Goal: Information Seeking & Learning: Learn about a topic

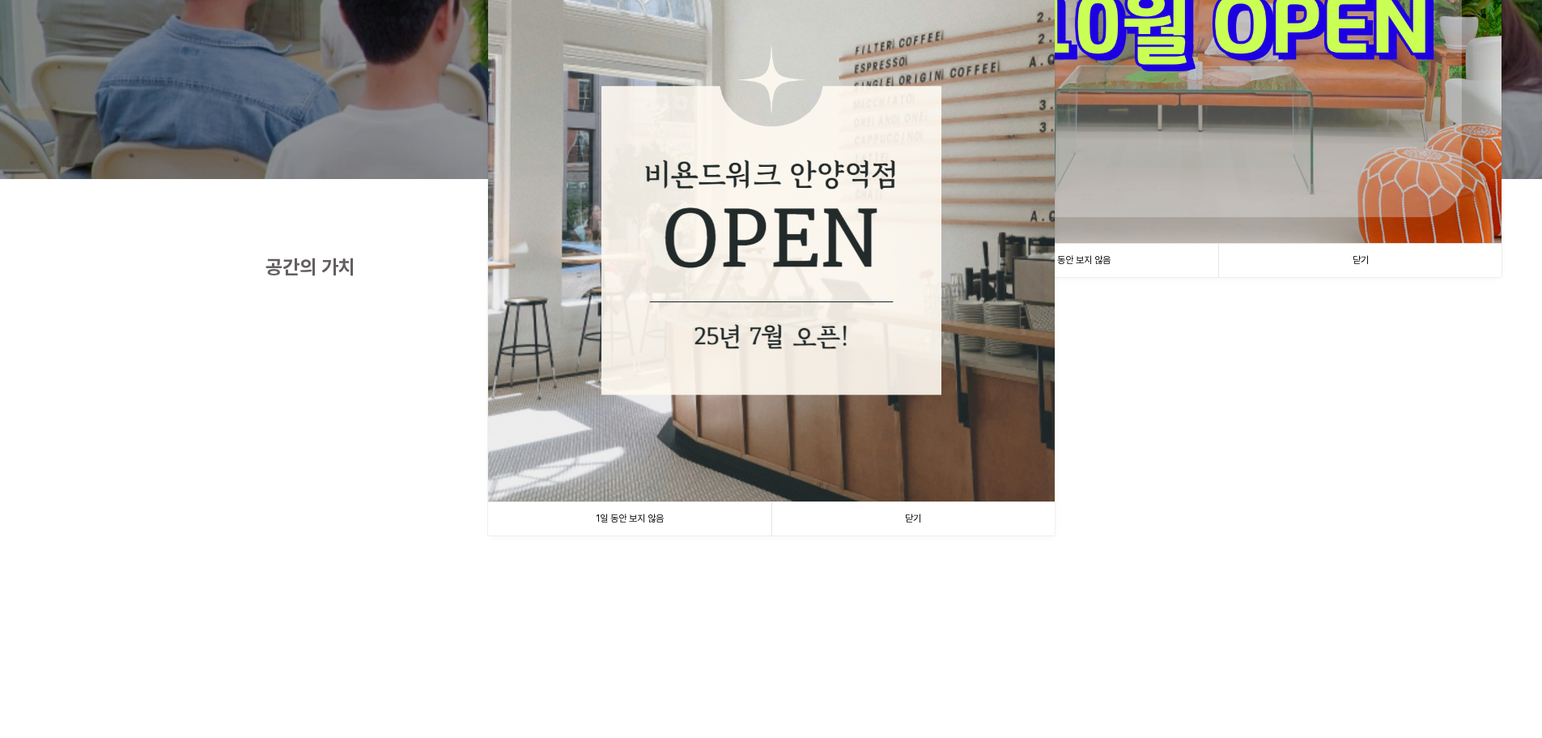
scroll to position [324, 0]
click at [937, 513] on link "닫기" at bounding box center [913, 518] width 283 height 33
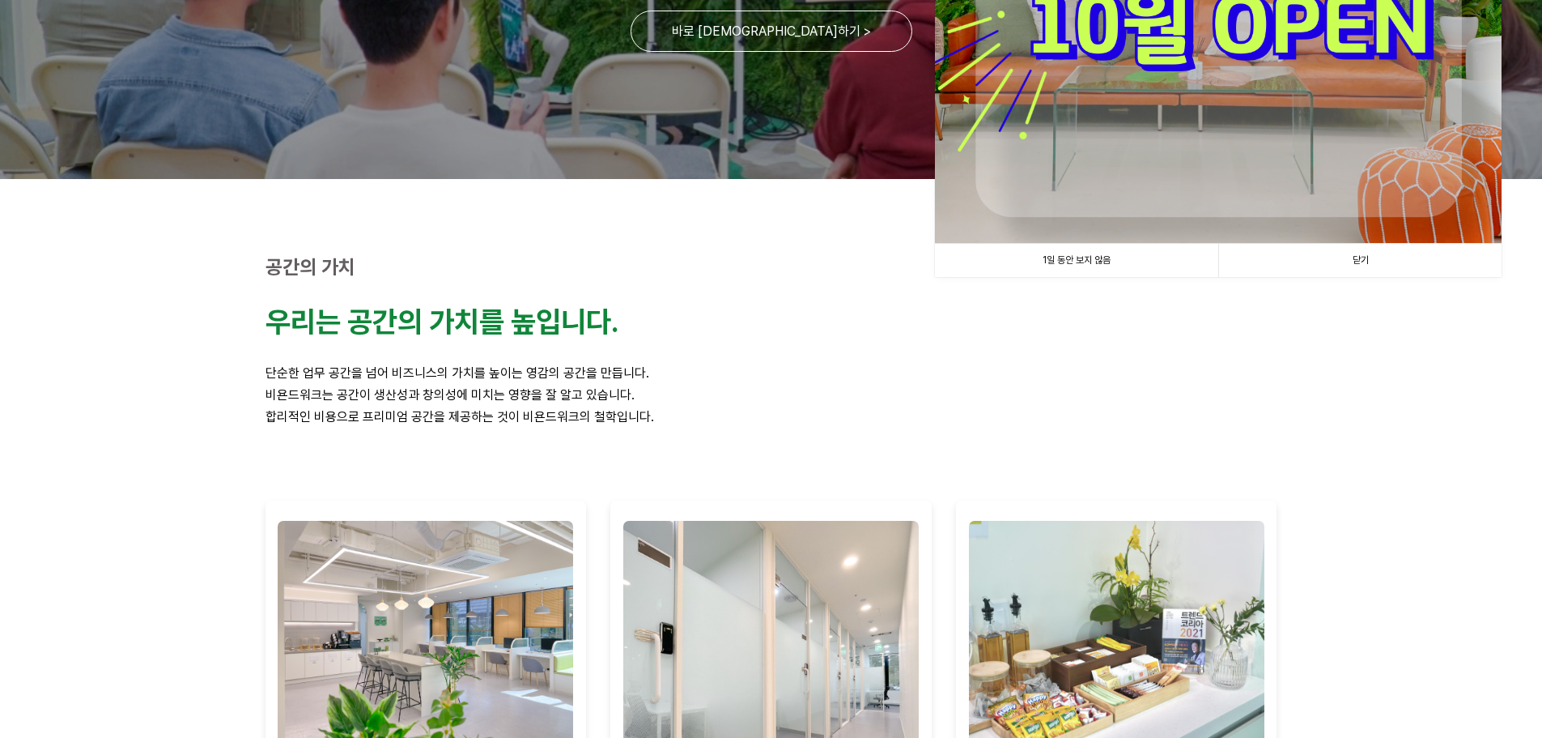
click at [1384, 265] on link "닫기" at bounding box center [1359, 260] width 283 height 33
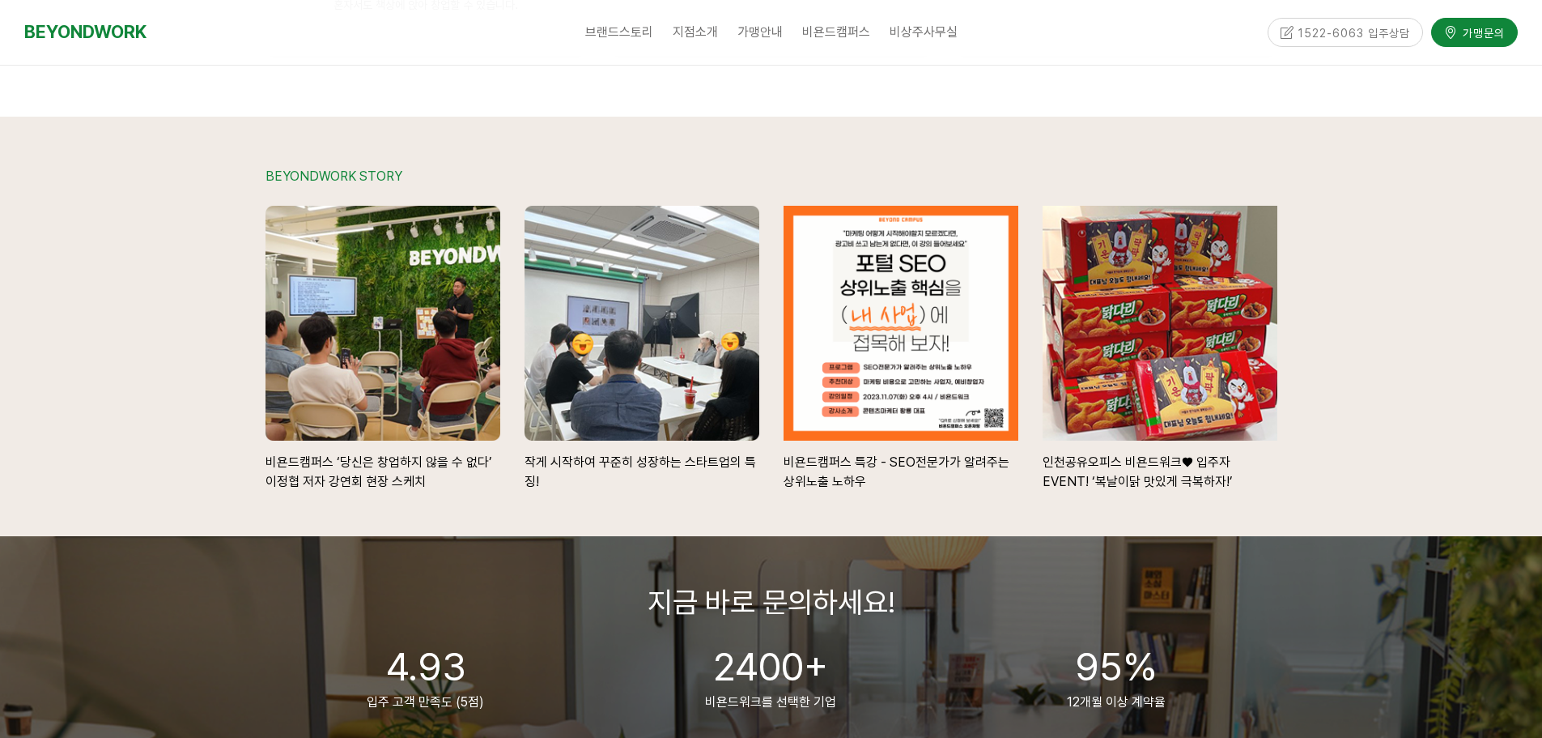
scroll to position [3790, 0]
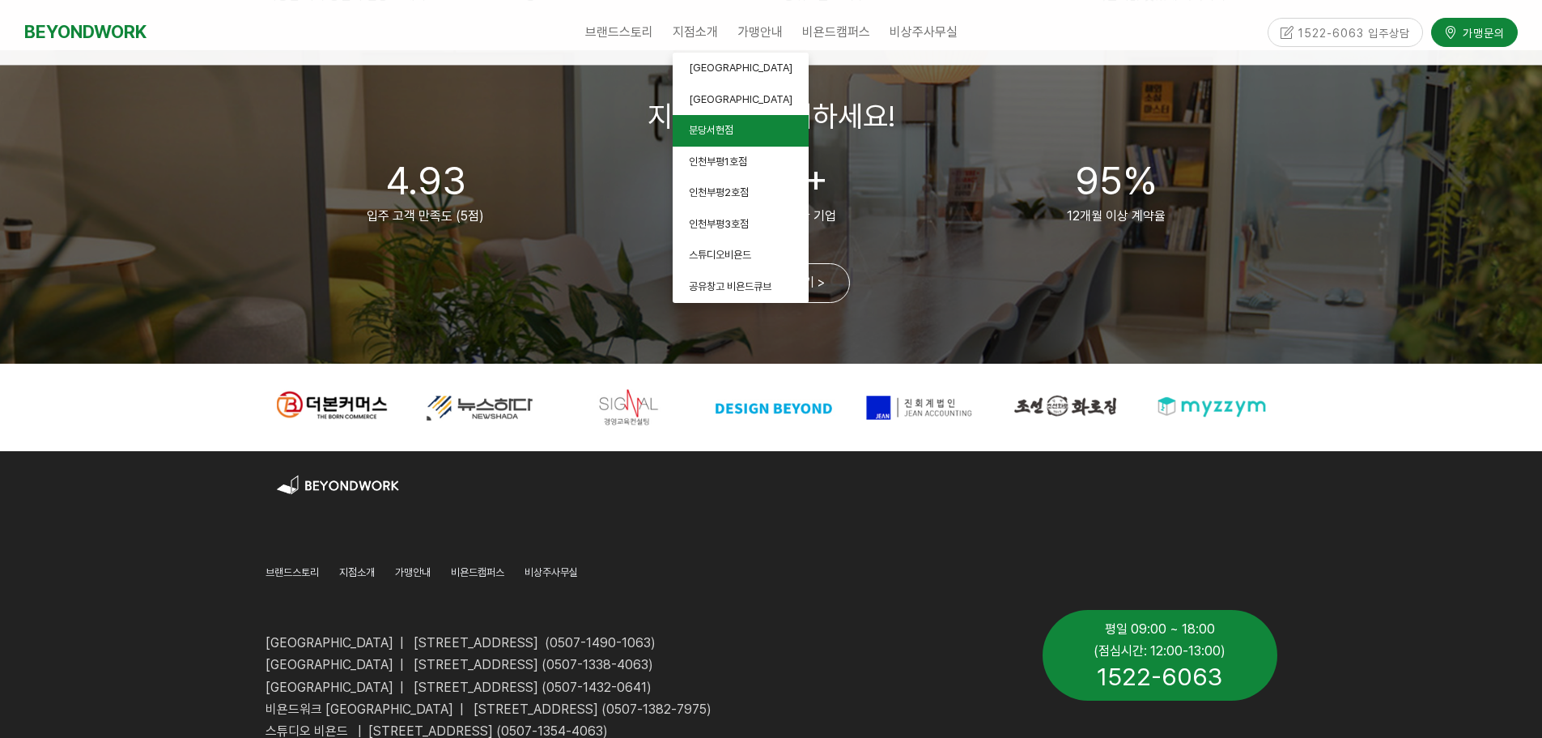
click at [708, 125] on span "분당서현점" at bounding box center [711, 130] width 45 height 12
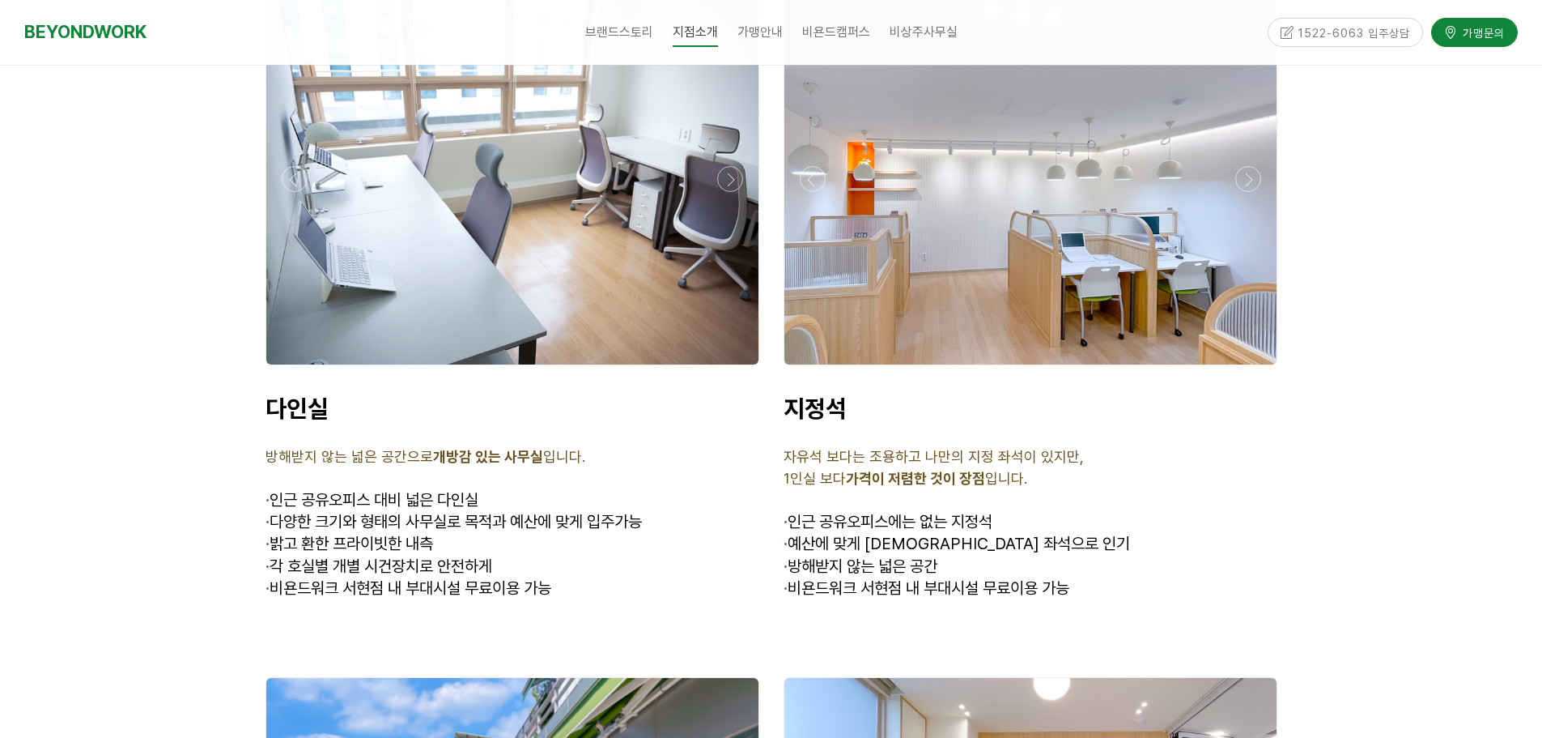
scroll to position [4696, 0]
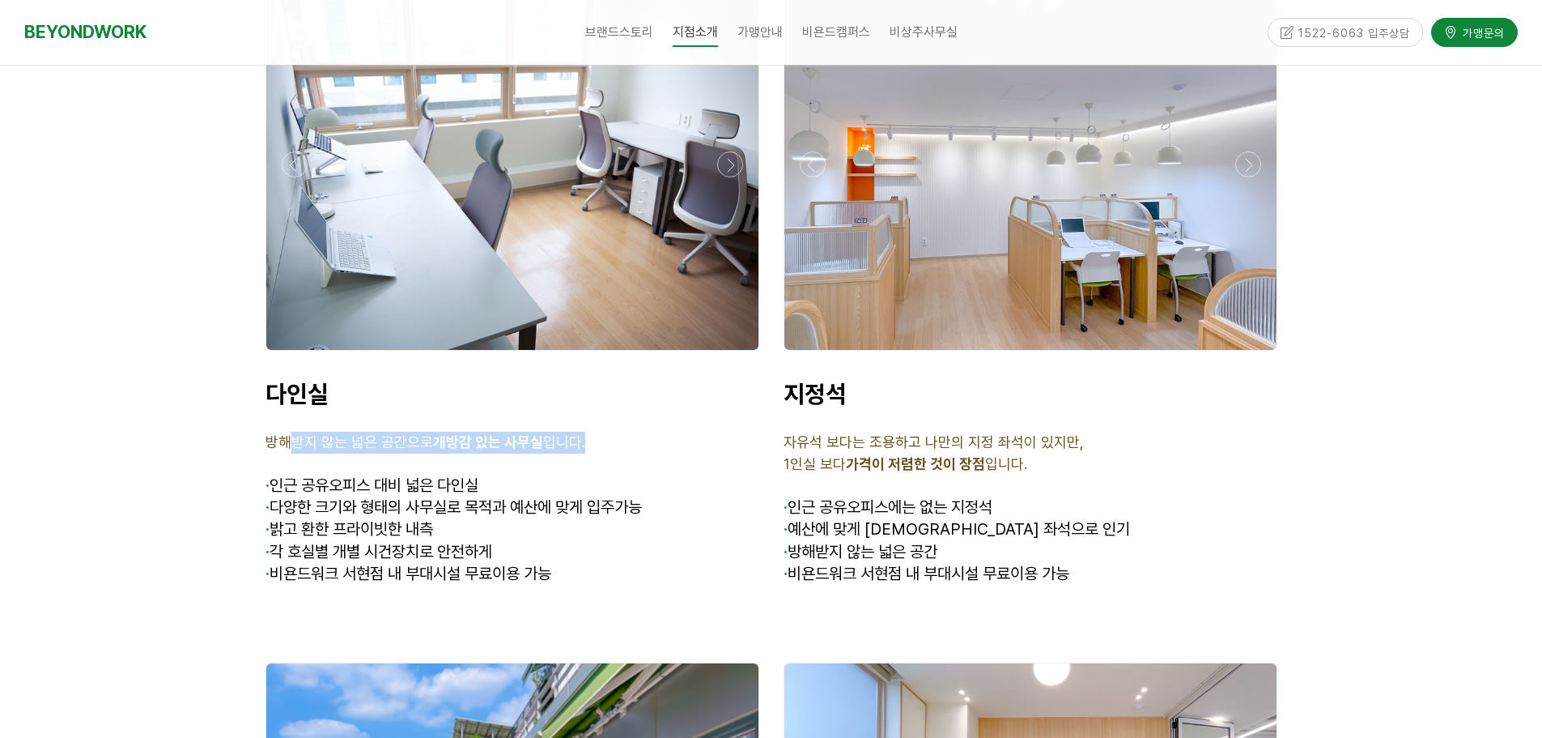
drag, startPoint x: 363, startPoint y: 398, endPoint x: 628, endPoint y: 400, distance: 265.5
click at [628, 432] on p "방해받지 않는 넓은 공간으로 개방감 있는 사무실 입니다." at bounding box center [513, 443] width 494 height 22
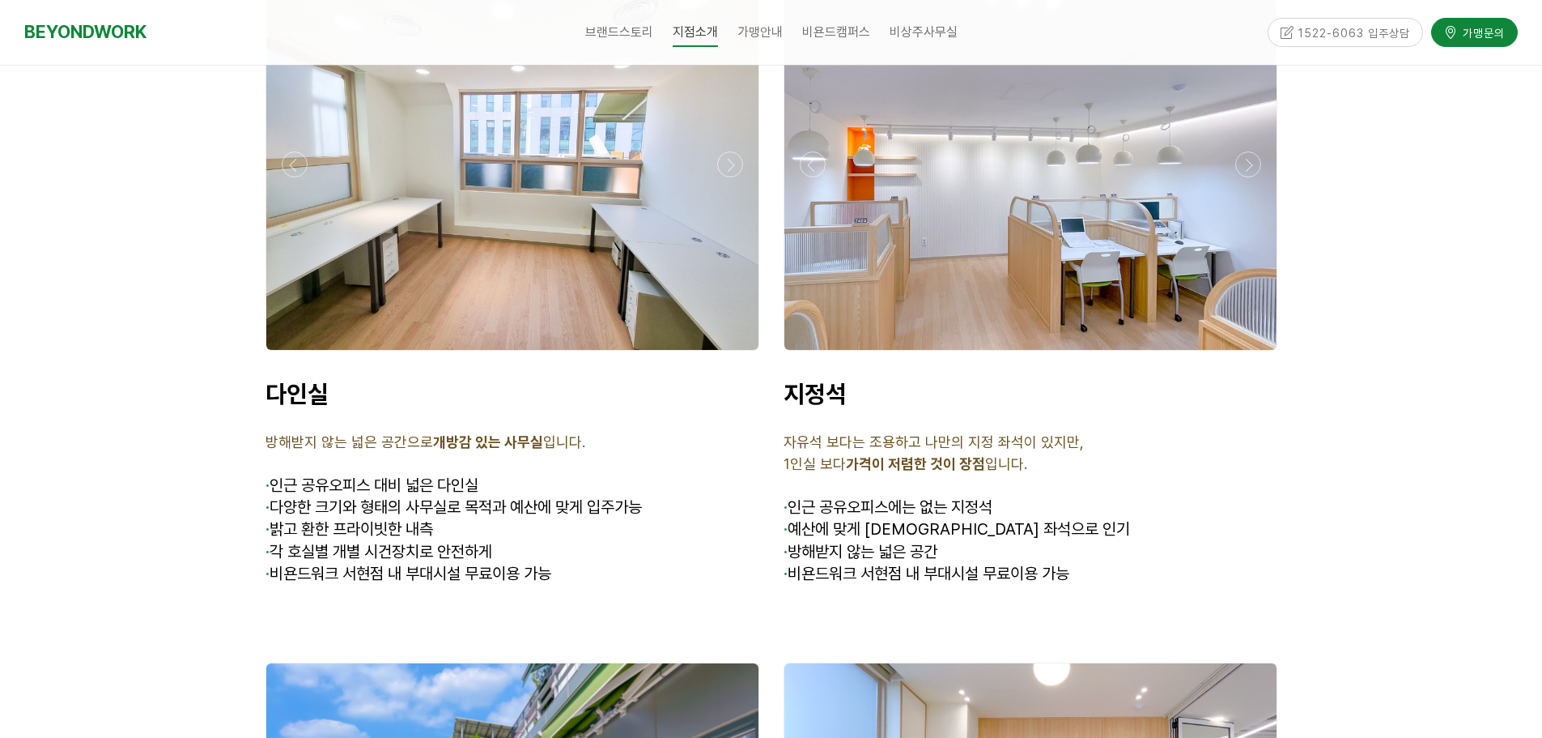
click at [614, 497] on span "· 다양한 크기와 형태의 사무실로 목적과 예산에 맞게 입주가능" at bounding box center [454, 506] width 376 height 19
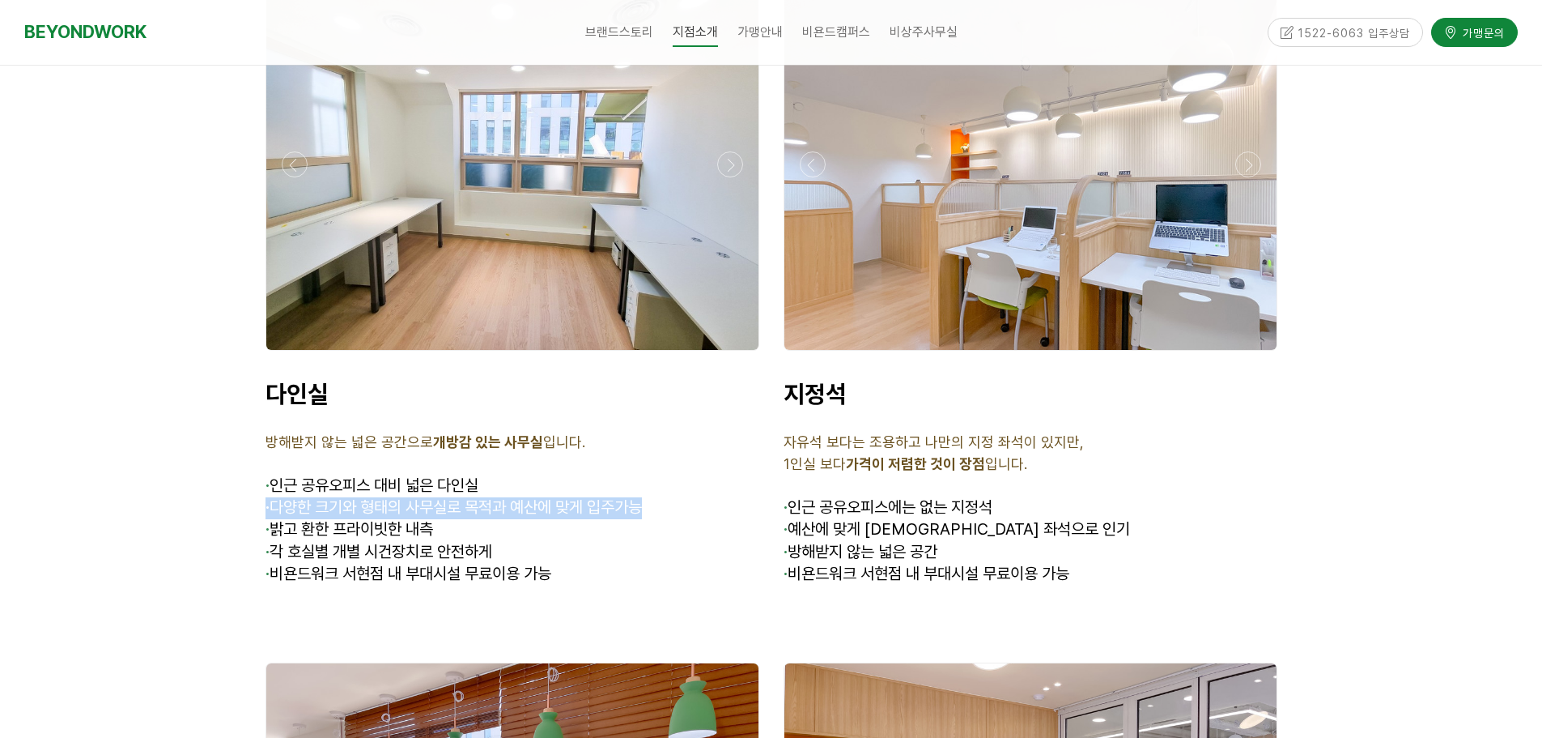
drag, startPoint x: 266, startPoint y: 470, endPoint x: 649, endPoint y: 465, distance: 383.8
click at [642, 497] on span "· 다양한 크기와 형태의 사무실로 목적과 예산에 맞게 입주가능" at bounding box center [454, 506] width 376 height 19
drag, startPoint x: 330, startPoint y: 480, endPoint x: 415, endPoint y: 504, distance: 87.6
click at [453, 519] on p "· 밝고 환한 프라이빗한 내측" at bounding box center [513, 530] width 494 height 22
click at [369, 542] on span "· 각 호실별 개별 시건장치로 안전하게" at bounding box center [379, 551] width 227 height 19
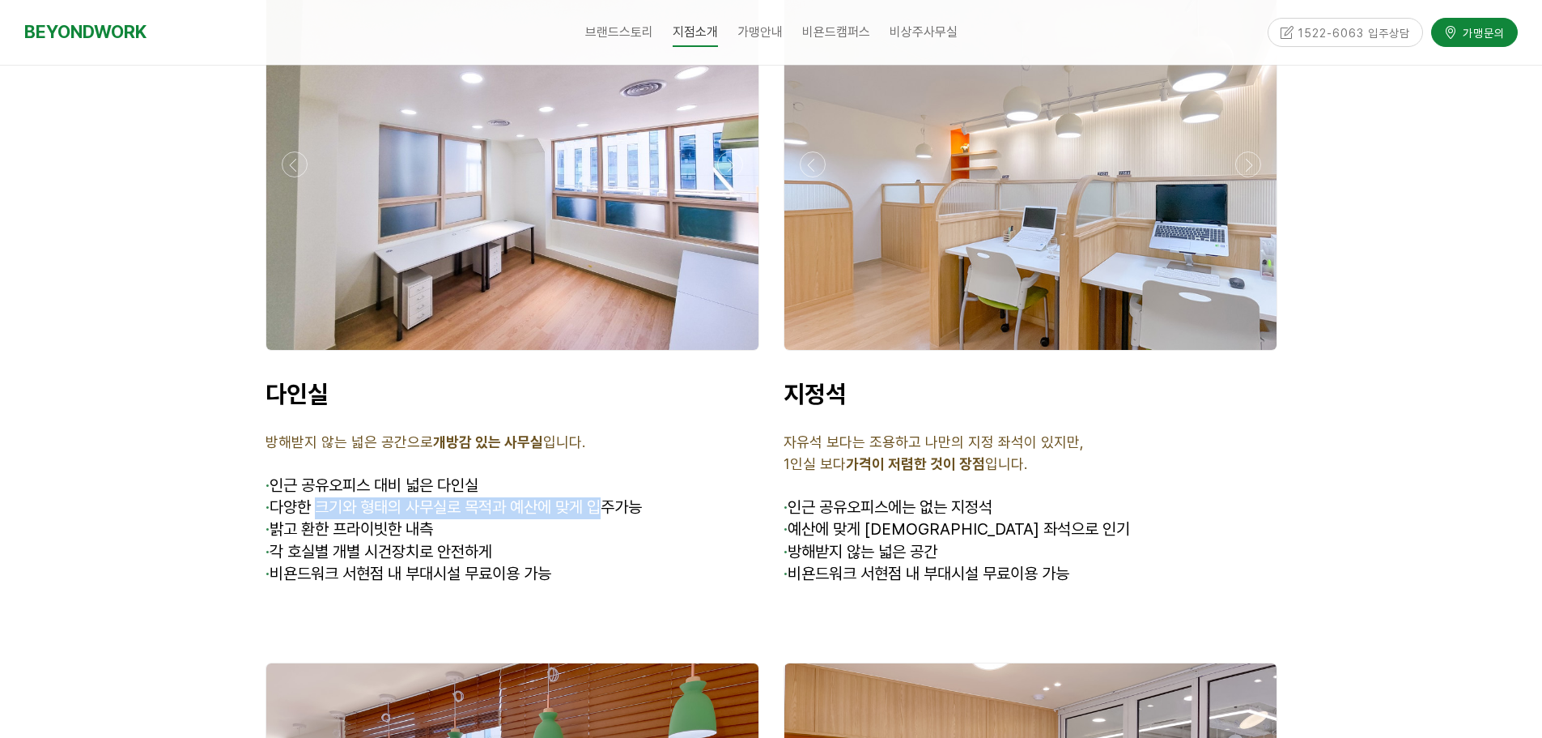
drag, startPoint x: 323, startPoint y: 461, endPoint x: 627, endPoint y: 528, distance: 311.6
click at [631, 497] on span "· 다양한 크기와 형태의 사무실로 목적과 예산에 맞게 입주가능" at bounding box center [454, 506] width 376 height 19
click at [627, 563] on p "· 비욘드워크 서현점 내 부대시설 무료이용 가능" at bounding box center [513, 574] width 494 height 22
drag, startPoint x: 268, startPoint y: 504, endPoint x: 633, endPoint y: 531, distance: 366.2
click at [607, 525] on div "다인실 방해받지 않는 넓은 공간으로 개방감 있는 사무실 입니다. · 인근 공유오피스 대비 넓은 다인실 · 다양한 크기와 형태의 사무실로 목적과…" at bounding box center [513, 482] width 494 height 206
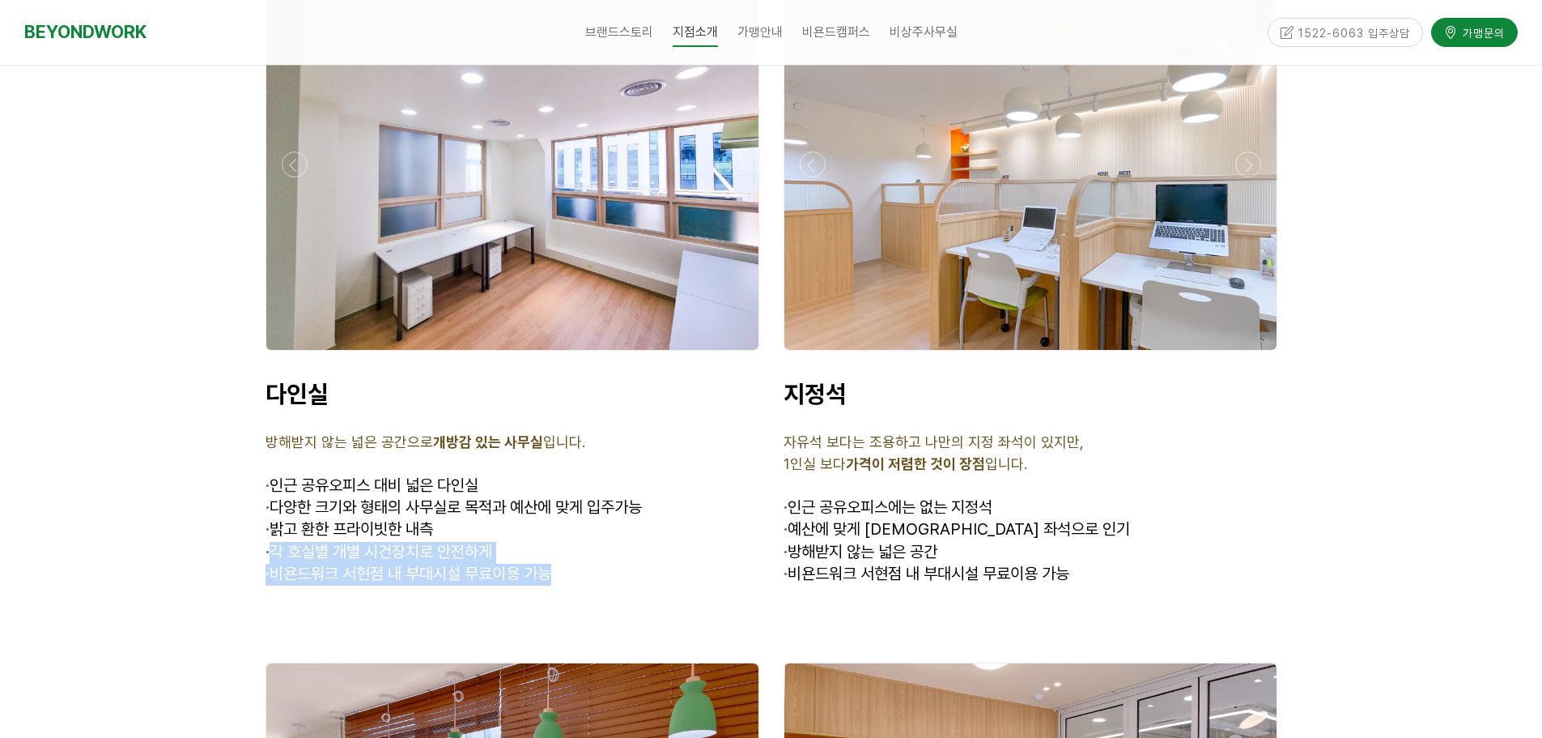
click at [627, 563] on p "· 비욘드워크 서현점 내 부대시설 무료이용 가능" at bounding box center [513, 574] width 494 height 22
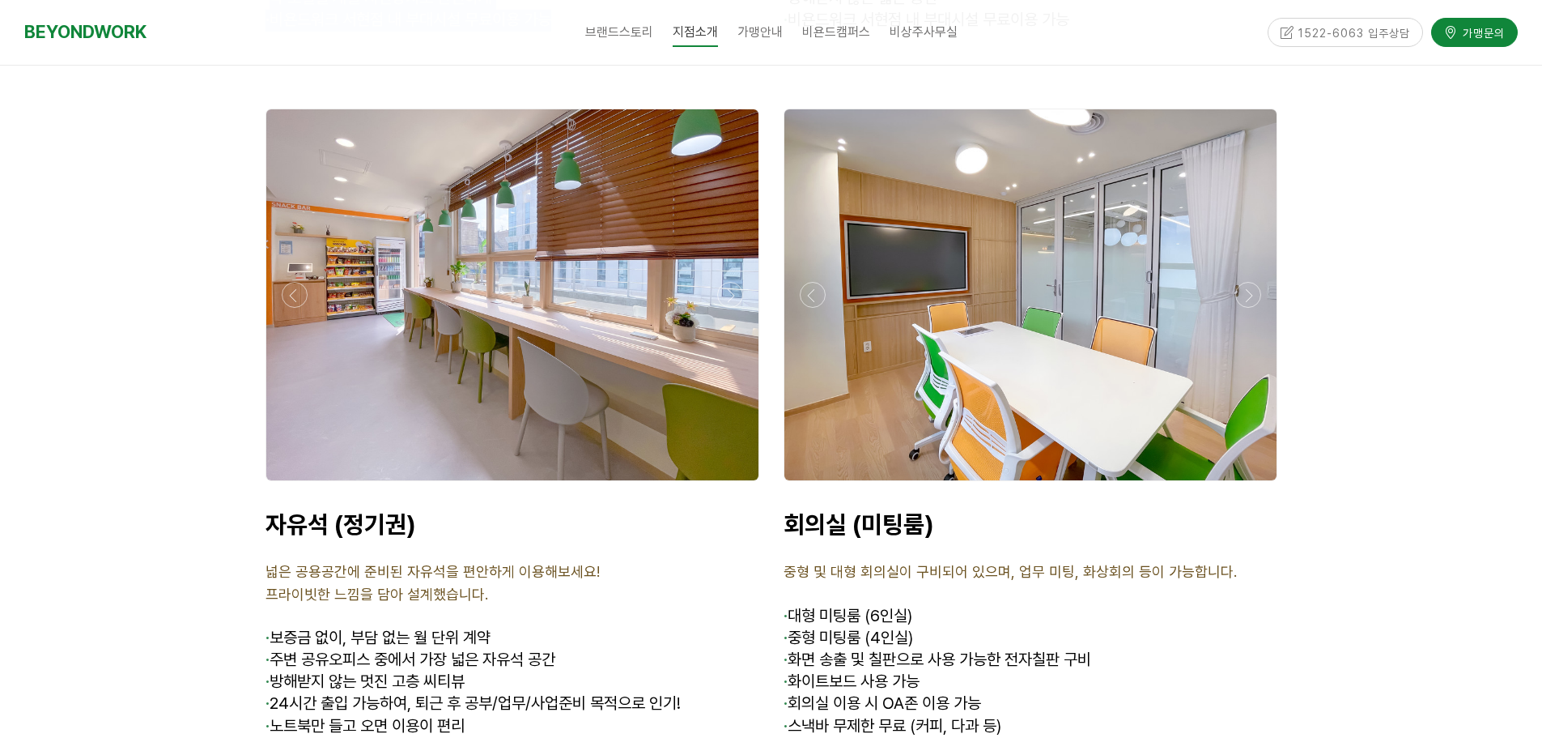
scroll to position [5343, 0]
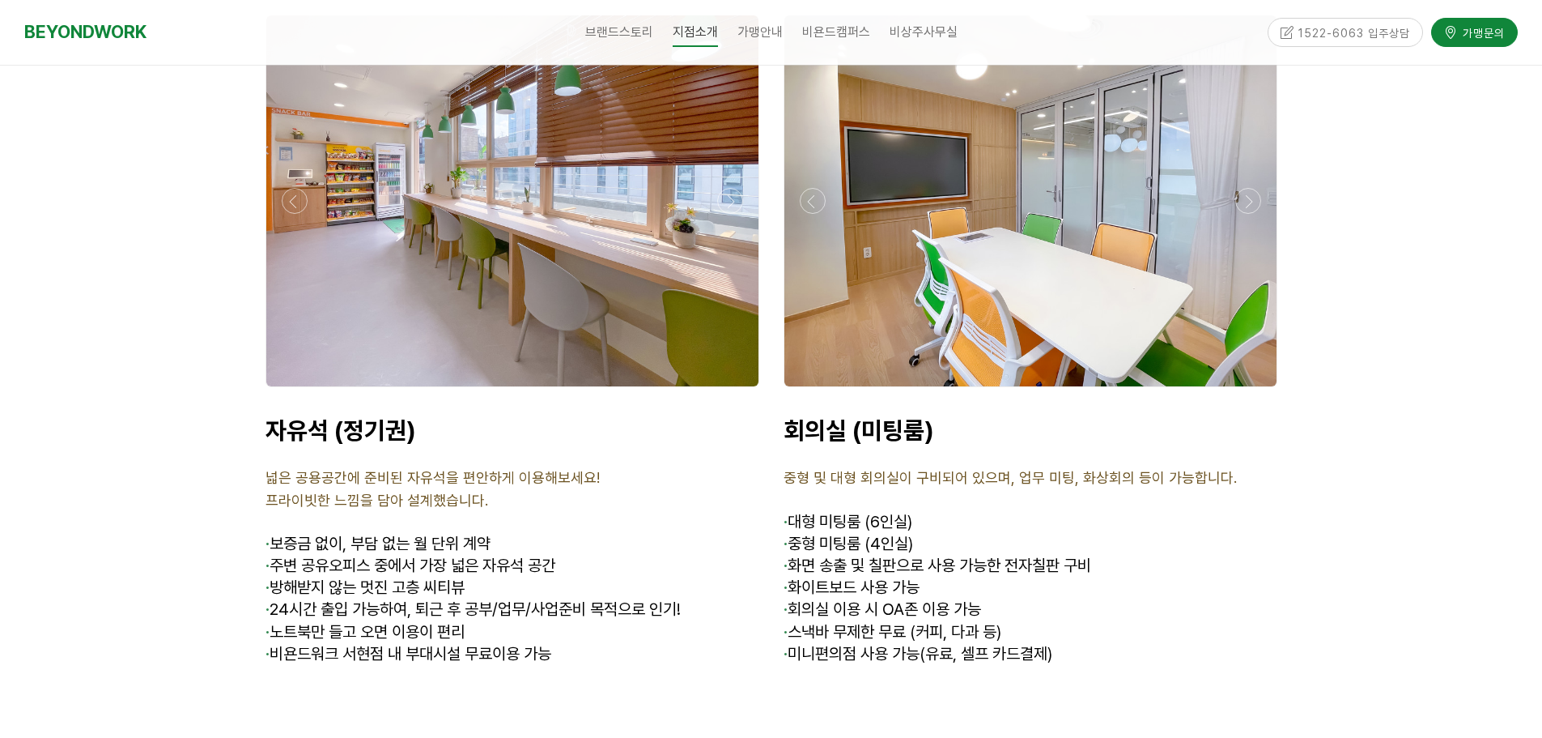
drag, startPoint x: 804, startPoint y: 466, endPoint x: 928, endPoint y: 487, distance: 125.6
click at [963, 469] on div "회의실 (미팅룸) 중형 및 대형 회의실이 구비되어 있으며, 업무 미팅, 화상회의 등이 가능합니다. · 대형 미팅룸 (6인실) · 중형 미팅룸 …" at bounding box center [1031, 551] width 494 height 272
drag, startPoint x: 794, startPoint y: 502, endPoint x: 1018, endPoint y: 522, distance: 225.2
click at [970, 504] on div "회의실 (미팅룸) 중형 및 대형 회의실이 구비되어 있으며, 업무 미팅, 화상회의 등이 가능합니다. · 대형 미팅룸 (6인실) · 중형 미팅룸 …" at bounding box center [1031, 551] width 518 height 296
click at [1005, 534] on div "회의실 (미팅룸) 중형 및 대형 회의실이 구비되어 있으며, 업무 미팅, 화상회의 등이 가능합니다. · 대형 미팅룸 (6인실) · 중형 미팅룸 …" at bounding box center [1031, 551] width 494 height 272
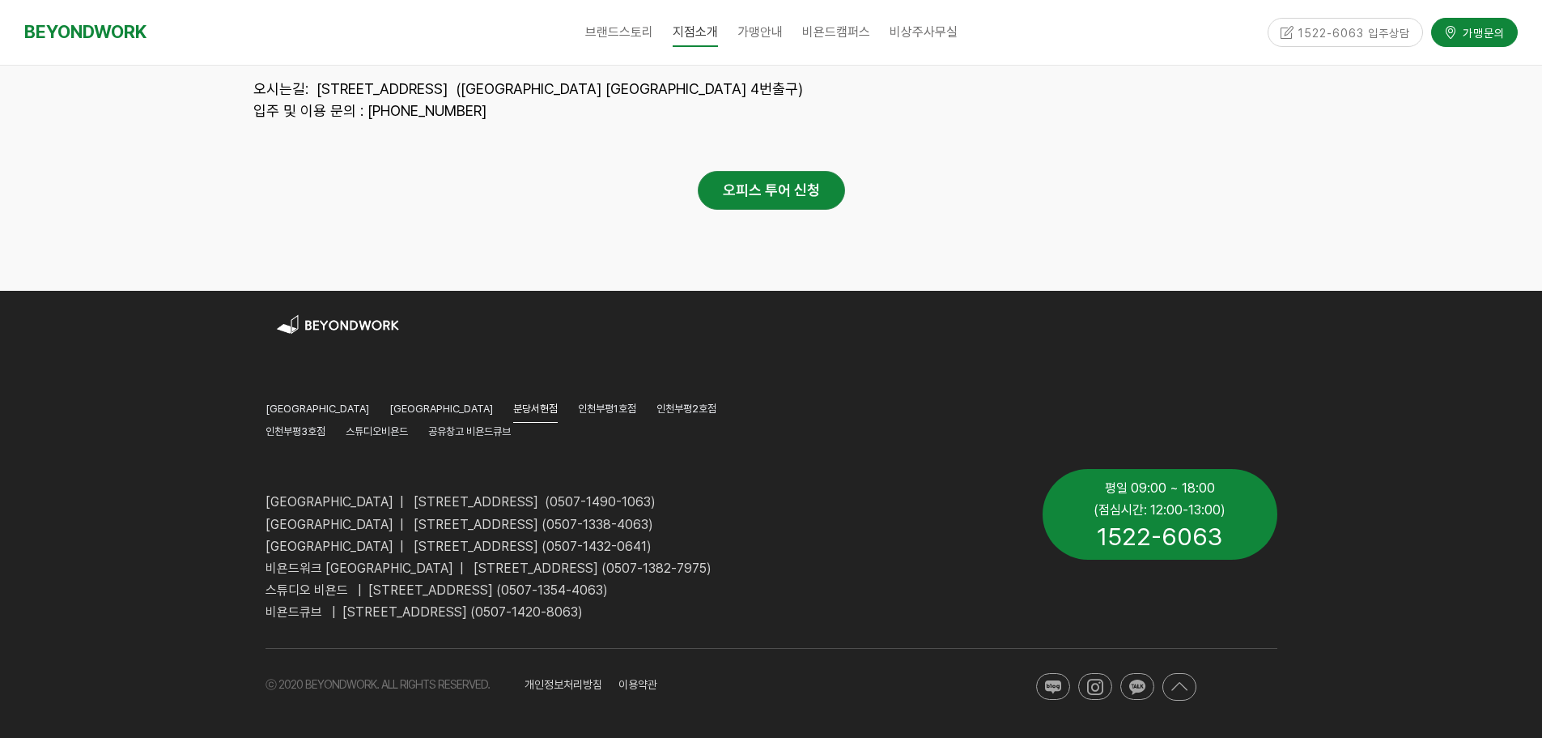
scroll to position [7713, 0]
